Goal: Ask a question: Seek information or help from site administrators or community

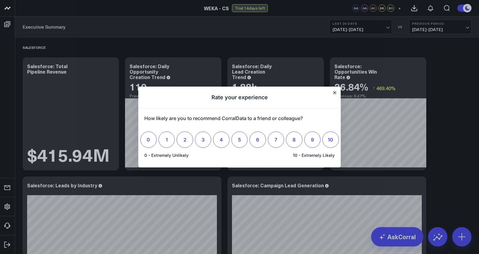
click at [334, 92] on icon "Close" at bounding box center [334, 92] width 3 height 3
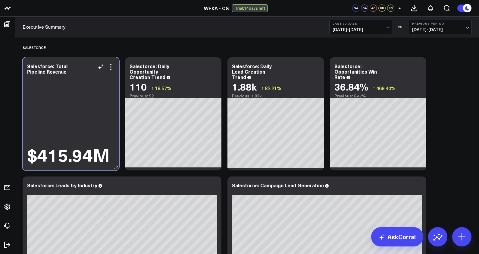
click at [92, 96] on div "$415.94M" at bounding box center [70, 120] width 87 height 89
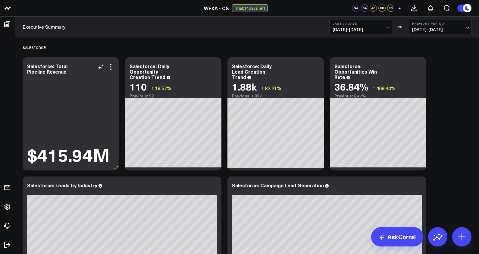
click at [116, 168] on icon at bounding box center [116, 167] width 5 height 5
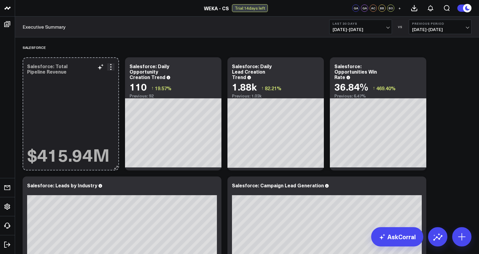
click at [115, 167] on icon at bounding box center [116, 167] width 5 height 5
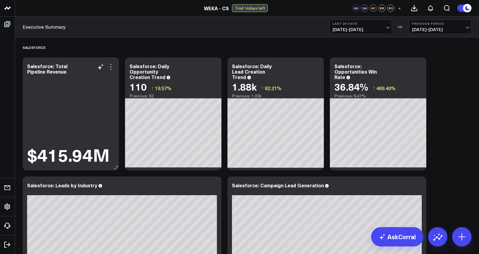
click at [112, 70] on icon at bounding box center [110, 66] width 7 height 7
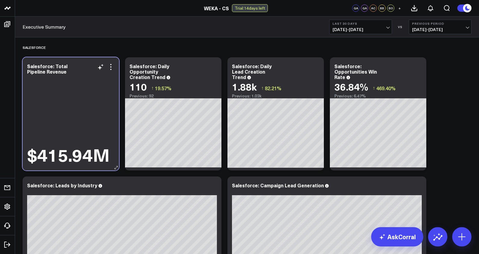
click at [45, 119] on div "$415.94M" at bounding box center [70, 120] width 87 height 89
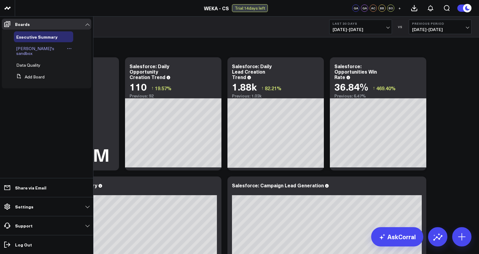
click at [30, 49] on span "[PERSON_NAME]'s sandbox" at bounding box center [35, 51] width 38 height 11
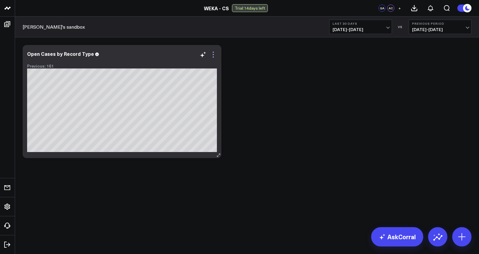
click at [214, 56] on icon at bounding box center [213, 54] width 7 height 7
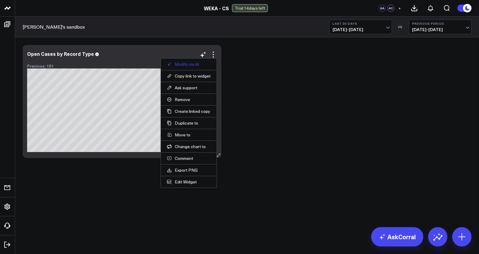
click at [192, 64] on button "Modify via AI" at bounding box center [189, 63] width 44 height 5
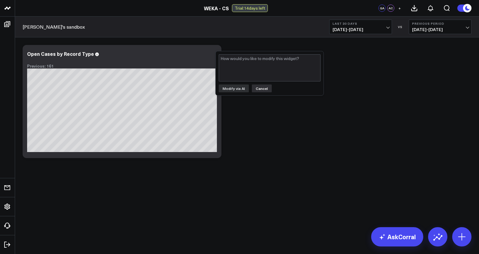
click at [257, 88] on button "Cancel" at bounding box center [262, 88] width 20 height 8
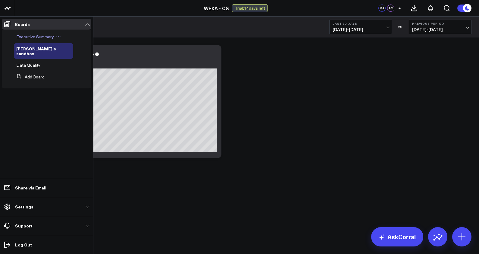
click at [25, 35] on span "Executive Summary" at bounding box center [35, 37] width 38 height 6
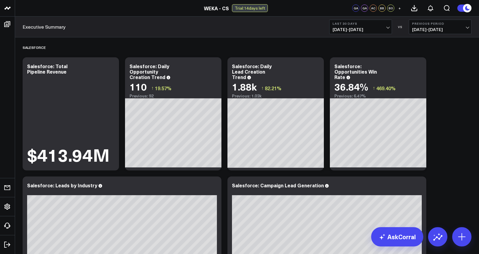
click at [173, 29] on div "Executive Summary Last 30 Days [DATE] - [DATE] VS Previous Period [DATE] - [DAT…" at bounding box center [247, 27] width 464 height 21
click at [445, 8] on icon "Open search" at bounding box center [446, 8] width 7 height 7
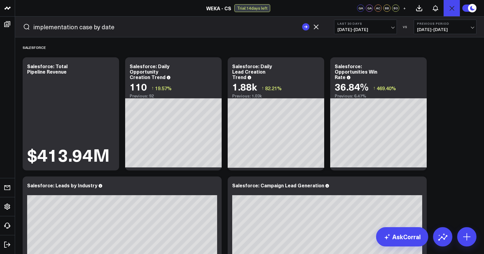
type input "implementation case by date"
click at [302, 23] on button "submit" at bounding box center [305, 26] width 7 height 7
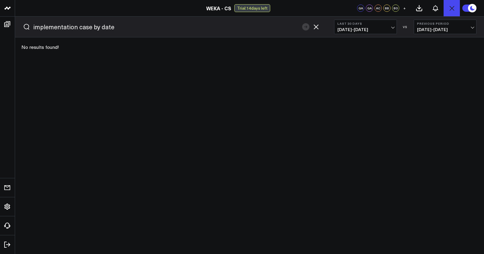
click at [318, 25] on icon "button" at bounding box center [315, 26] width 7 height 7
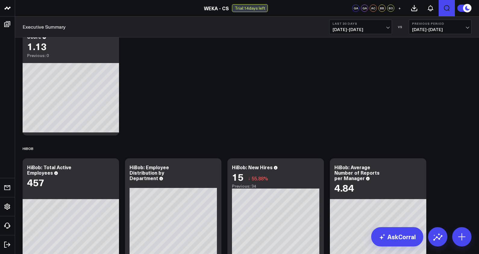
scroll to position [546, 0]
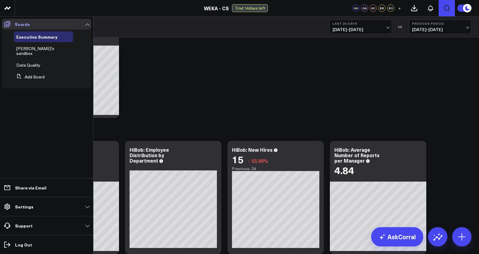
click at [6, 25] on icon at bounding box center [7, 23] width 7 height 7
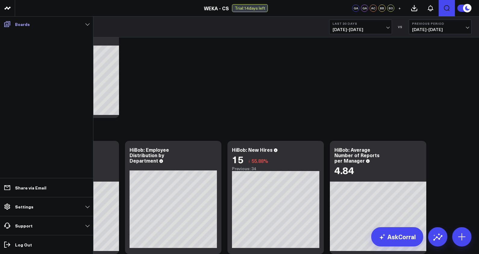
click at [6, 25] on icon at bounding box center [7, 23] width 7 height 7
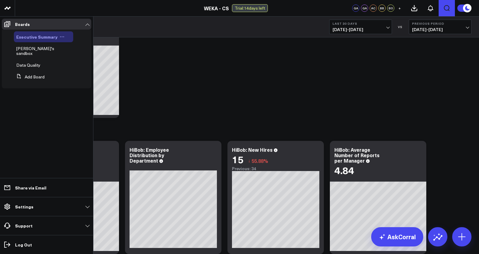
click at [46, 38] on span "Executive Summary" at bounding box center [36, 37] width 41 height 6
click at [27, 49] on span "[PERSON_NAME]'s sandbox" at bounding box center [35, 51] width 38 height 11
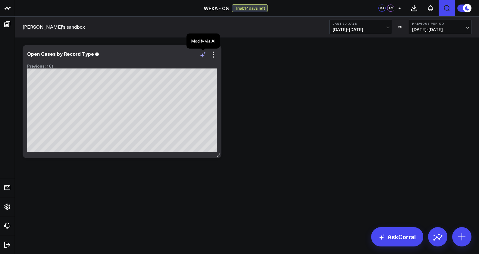
click at [200, 57] on icon at bounding box center [203, 54] width 7 height 7
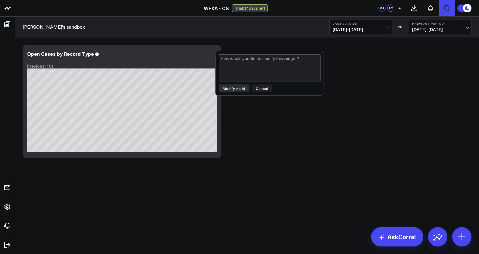
click at [260, 89] on button "Cancel" at bounding box center [262, 88] width 20 height 8
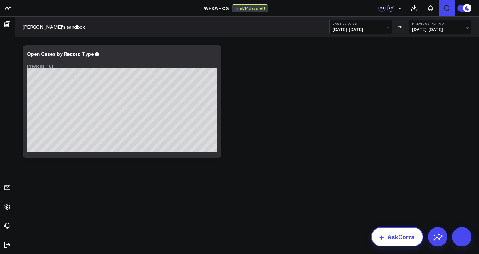
click at [410, 238] on link "AskCorral" at bounding box center [397, 236] width 52 height 19
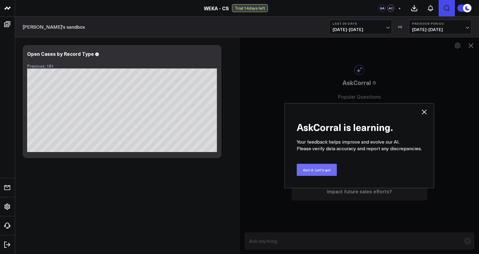
click at [331, 169] on button "Got it. Let's go!" at bounding box center [317, 170] width 40 height 12
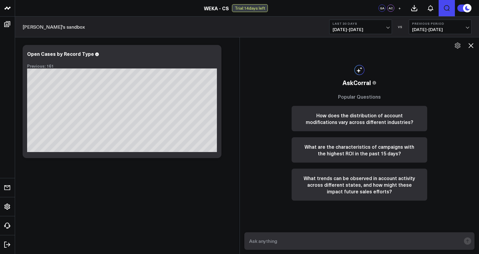
click at [311, 241] on textarea at bounding box center [354, 240] width 213 height 11
type textarea "show me product of type professional services in closed opportunities"
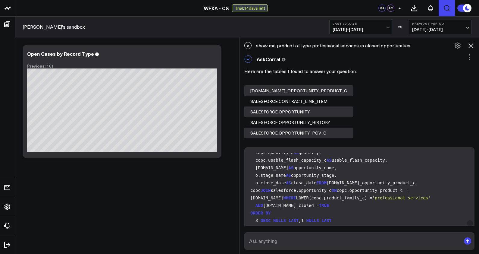
scroll to position [69, 0]
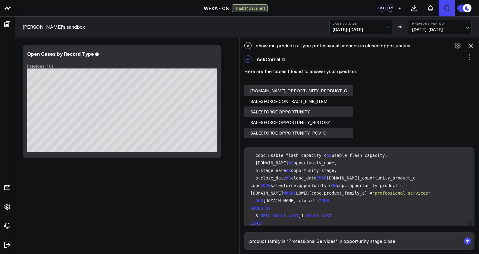
type textarea "product family is "Professional Services" in opportunity stage closed"
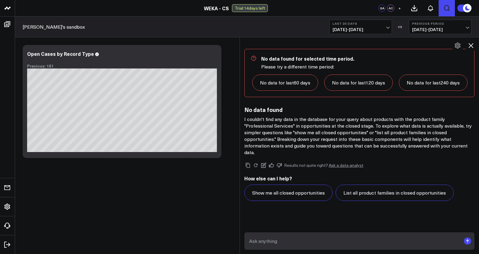
scroll to position [861, 0]
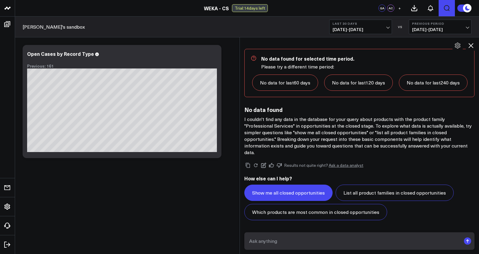
click at [312, 194] on button "Show me all closed opportunities" at bounding box center [288, 192] width 88 height 16
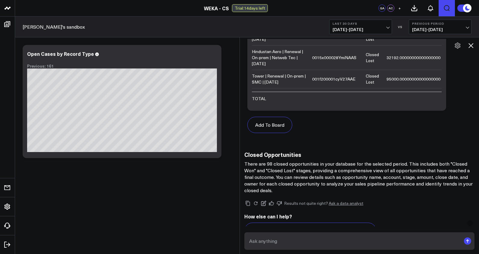
scroll to position [946, 0]
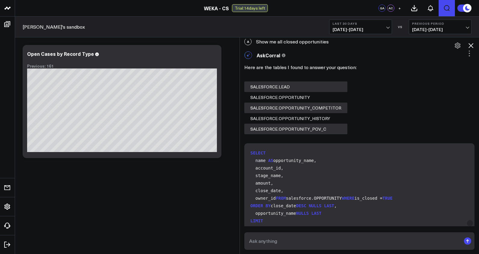
click at [367, 29] on span "[DATE] - [DATE]" at bounding box center [361, 29] width 56 height 5
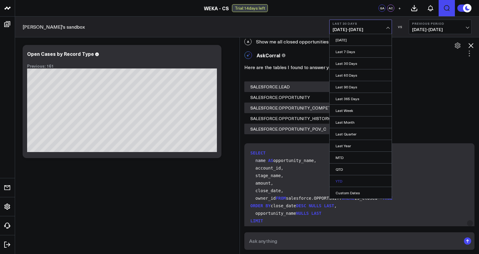
click at [343, 179] on link "YTD" at bounding box center [361, 180] width 62 height 11
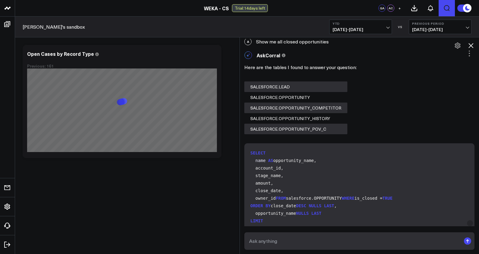
click at [390, 134] on div "Here are the tables I found to answer your question: SALESFORCE.LEAD SALESFORCE…" at bounding box center [359, 98] width 230 height 72
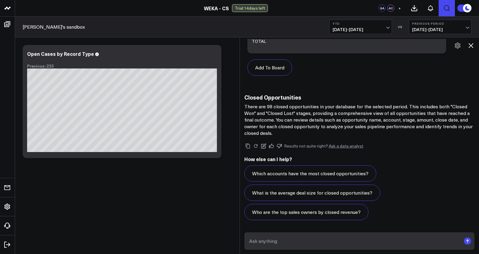
scroll to position [1296, 0]
click at [289, 238] on textarea at bounding box center [354, 240] width 213 height 11
type textarea "list the type of. products in these closed opportunities"
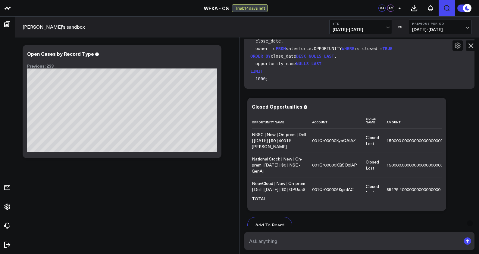
scroll to position [2909, 0]
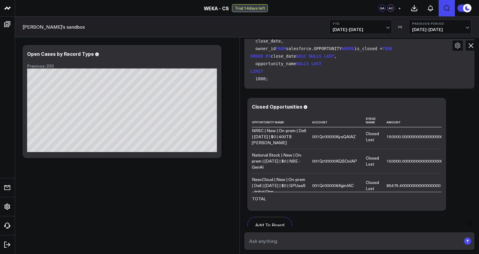
click at [358, 238] on textarea at bounding box center [354, 240] width 213 height 11
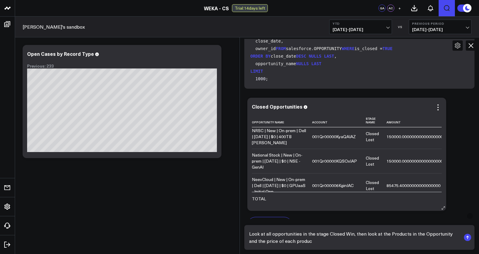
type textarea "Look at all opportunities in the stage Closed Win, then look at the Products in…"
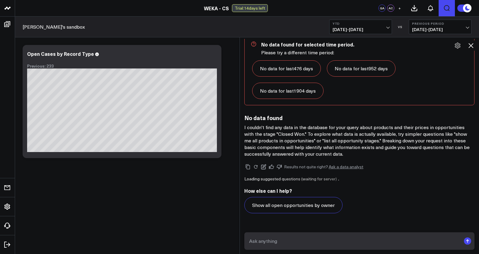
scroll to position [2410, 0]
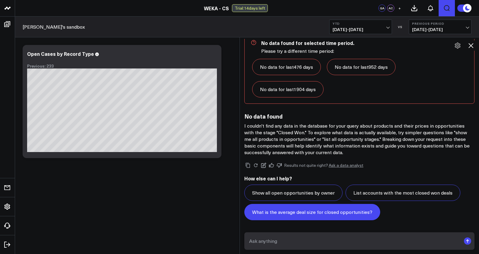
click at [331, 209] on button "What is the average deal size for closed opportunities?" at bounding box center [312, 212] width 136 height 16
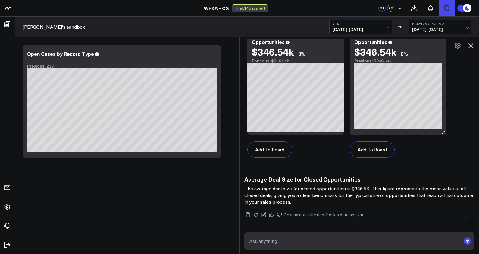
scroll to position [2804, 0]
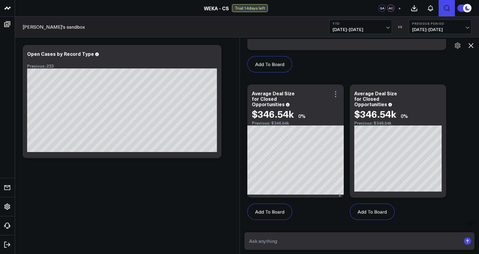
click at [338, 98] on icon at bounding box center [335, 93] width 7 height 7
click at [455, 166] on div "Add To Board Executive Summary Amol's sandbox Data Quality Ask support Change c…" at bounding box center [359, 81] width 230 height 295
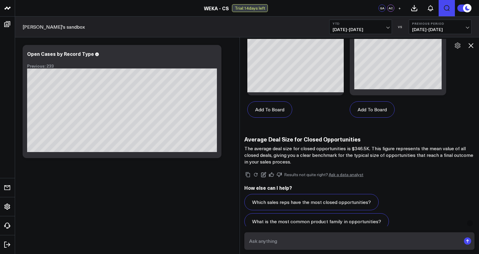
scroll to position [2979, 0]
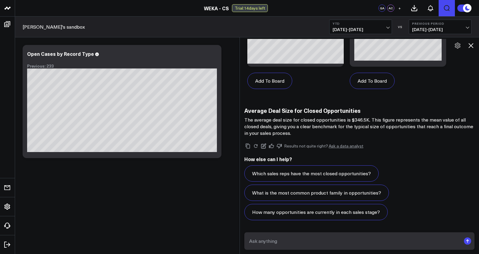
click at [314, 241] on textarea at bounding box center [354, 240] width 213 height 11
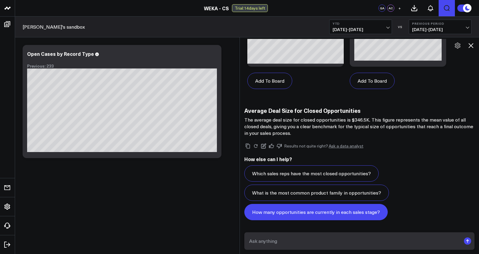
click at [330, 215] on button "How many opportunities are currently in each sales stage?" at bounding box center [315, 212] width 143 height 16
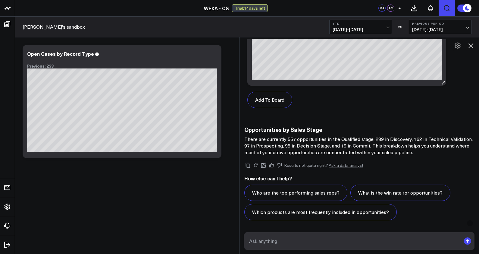
scroll to position [3647, 0]
